Goal: Task Accomplishment & Management: Use online tool/utility

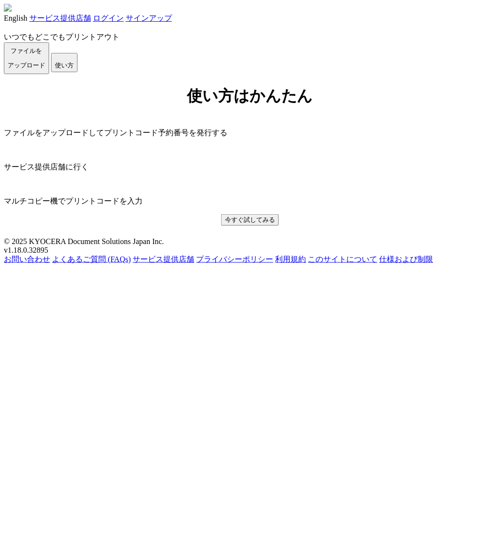
click at [124, 21] on link "ログイン" at bounding box center [108, 18] width 31 height 8
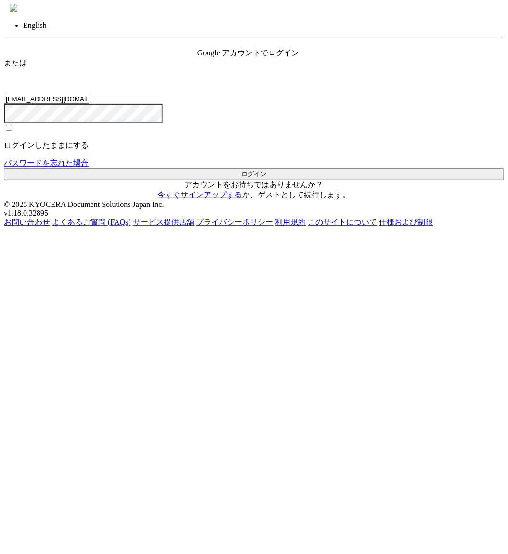
click at [19, 39] on link "戻る" at bounding box center [11, 43] width 15 height 8
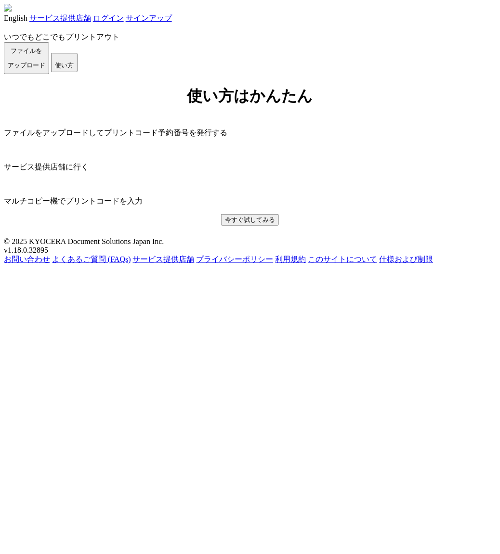
click at [45, 69] on span "ファイルを ​​アップロード" at bounding box center [27, 58] width 38 height 22
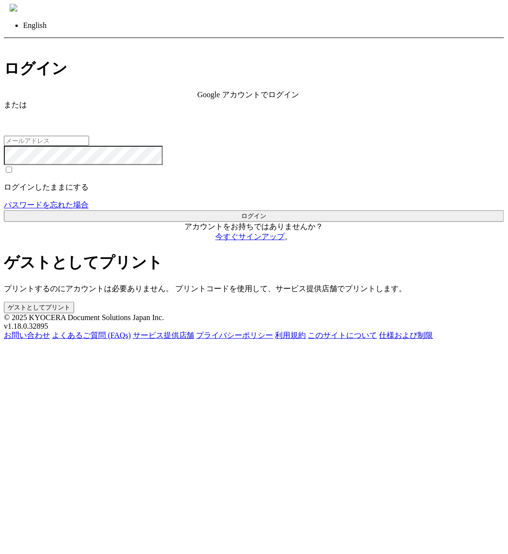
type input "[EMAIL_ADDRESS][DOMAIN_NAME]"
click at [74, 302] on button "ゲストとしてプリント" at bounding box center [39, 308] width 70 height 12
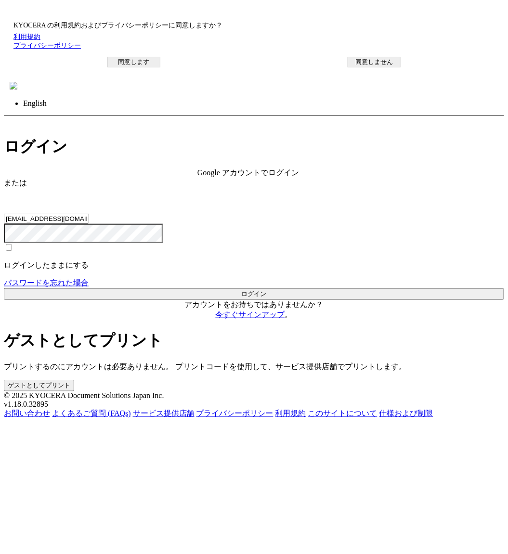
click at [160, 67] on button "同意します" at bounding box center [133, 62] width 53 height 11
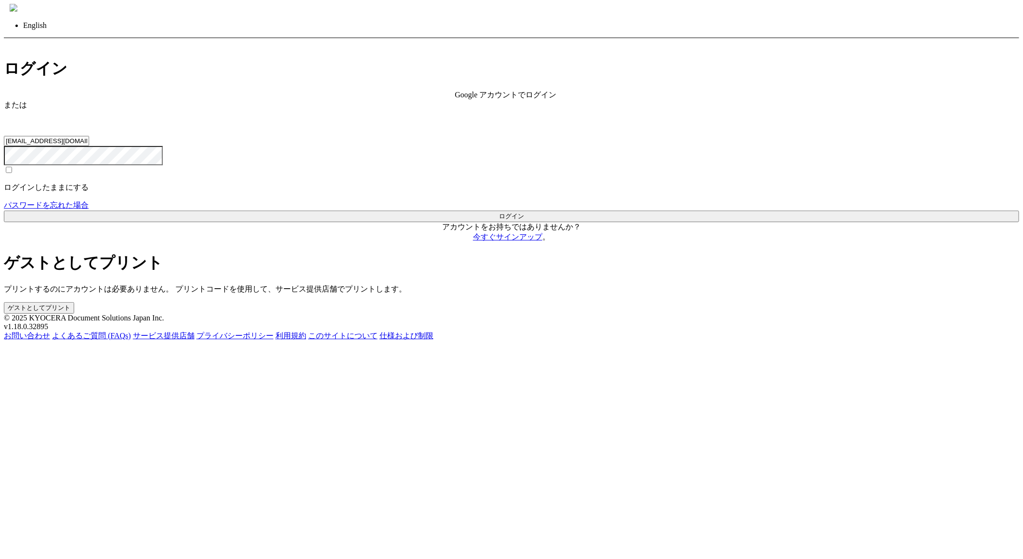
click at [74, 302] on button "ゲストとしてプリント" at bounding box center [39, 308] width 70 height 12
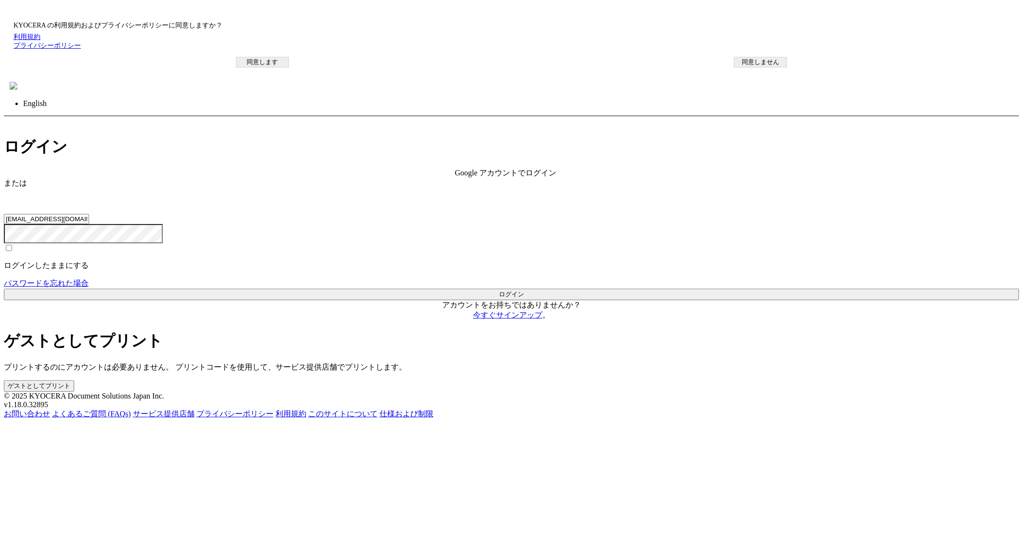
click at [289, 67] on button "同意します" at bounding box center [262, 62] width 53 height 11
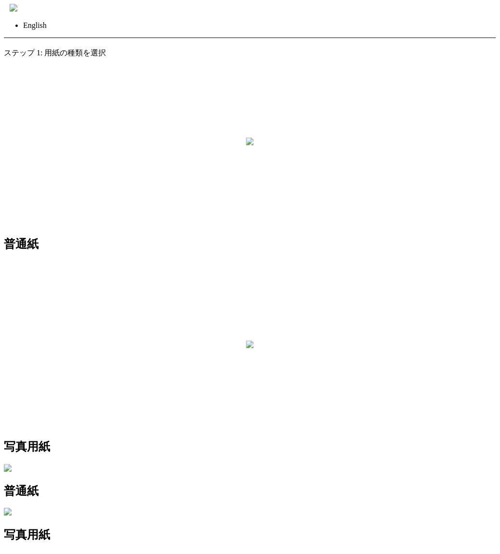
click at [19, 39] on link "戻る" at bounding box center [11, 43] width 15 height 8
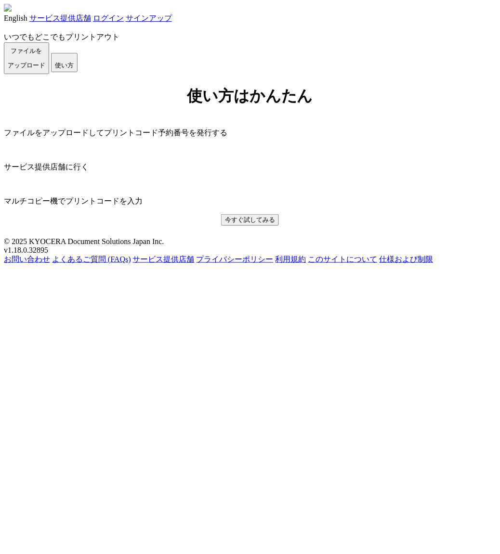
click at [74, 74] on div "いつでもどこでもプリントアウト ファイルを ​​アップロード 使い方" at bounding box center [250, 49] width 492 height 51
click at [45, 69] on span "ファイルを ​​アップロード" at bounding box center [27, 58] width 38 height 22
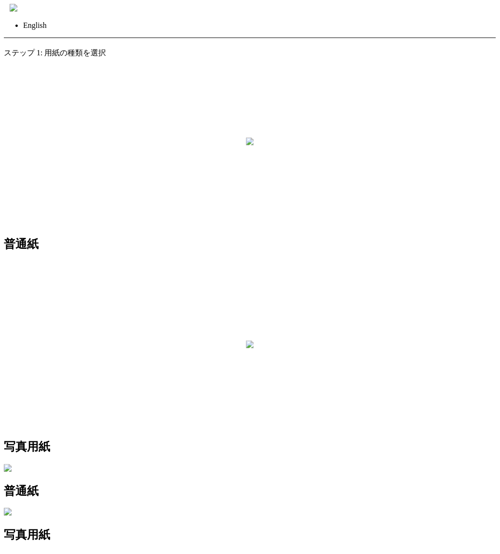
click at [17, 6] on img at bounding box center [14, 8] width 8 height 8
